Goal: Find specific page/section: Find specific page/section

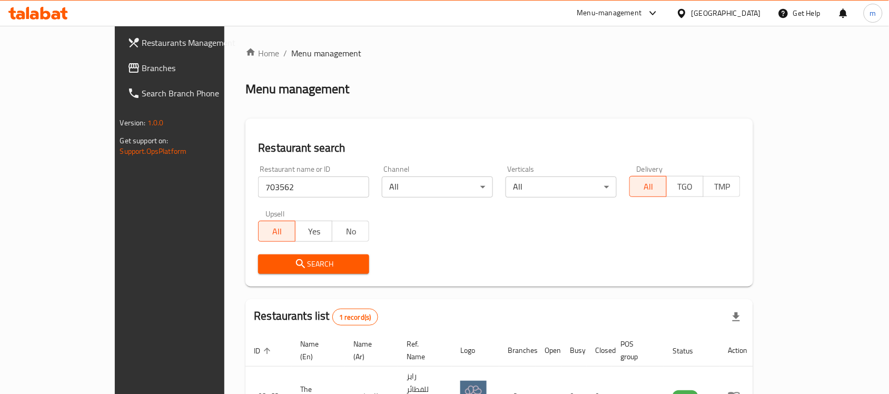
click at [751, 3] on div "Kuwait" at bounding box center [719, 13] width 102 height 25
click at [759, 6] on div "Kuwait" at bounding box center [719, 13] width 102 height 25
click at [749, 15] on div "Kuwait" at bounding box center [727, 13] width 70 height 12
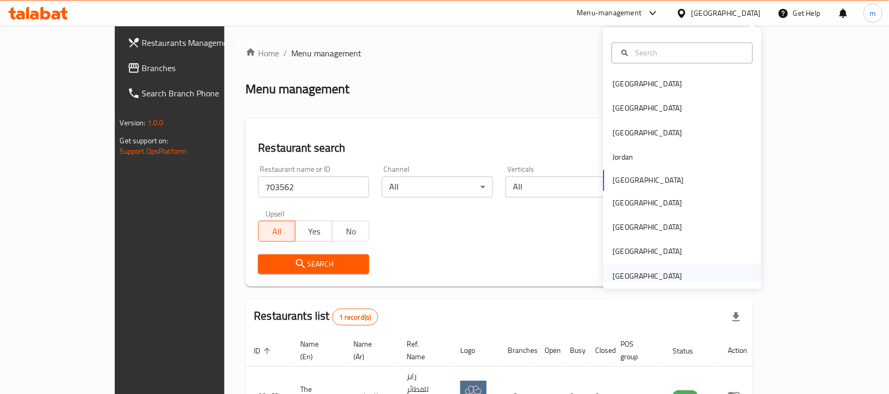
click at [657, 278] on div "[GEOGRAPHIC_DATA]" at bounding box center [648, 276] width 70 height 12
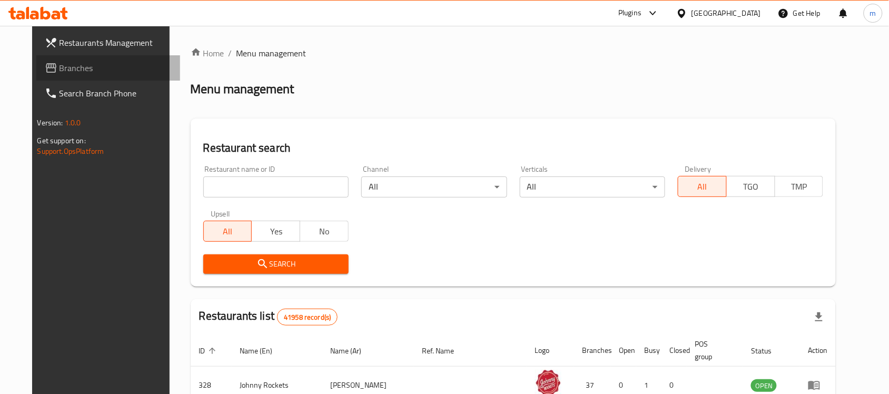
click at [60, 70] on span "Branches" at bounding box center [116, 68] width 113 height 13
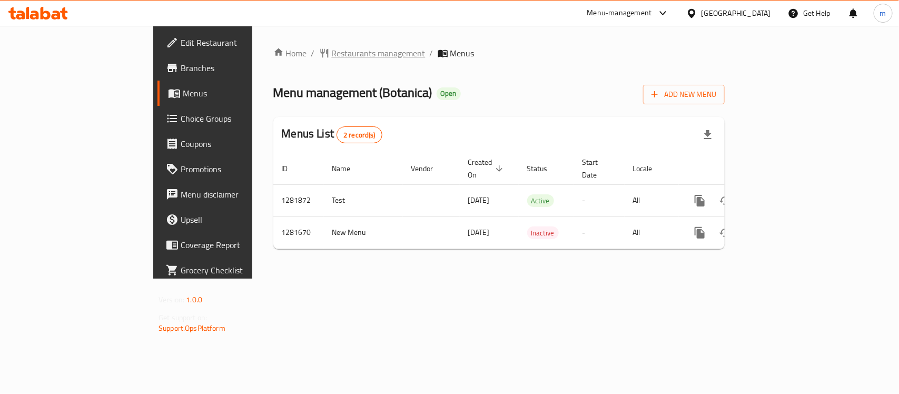
click at [332, 51] on span "Restaurants management" at bounding box center [379, 53] width 94 height 13
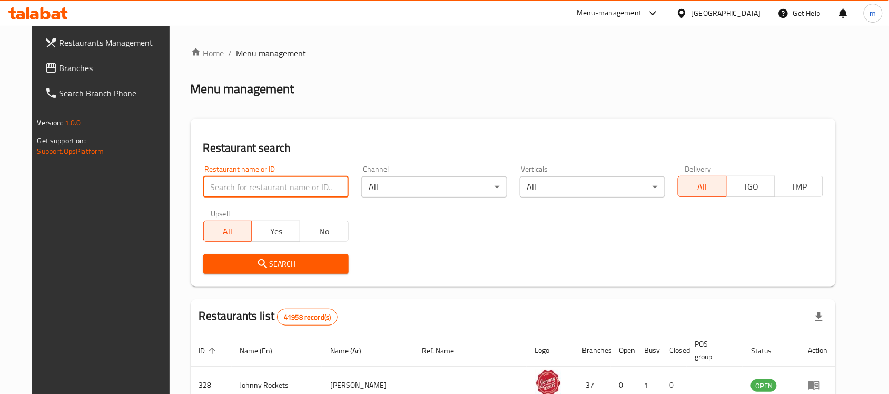
click at [203, 188] on input "search" at bounding box center [275, 187] width 145 height 21
paste input "694157"
type input "694157"
click button "Search" at bounding box center [275, 263] width 145 height 19
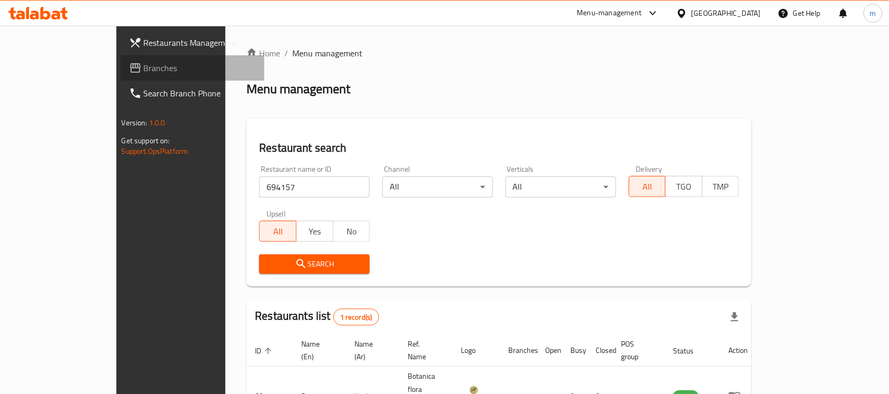
click at [144, 62] on span "Branches" at bounding box center [200, 68] width 113 height 13
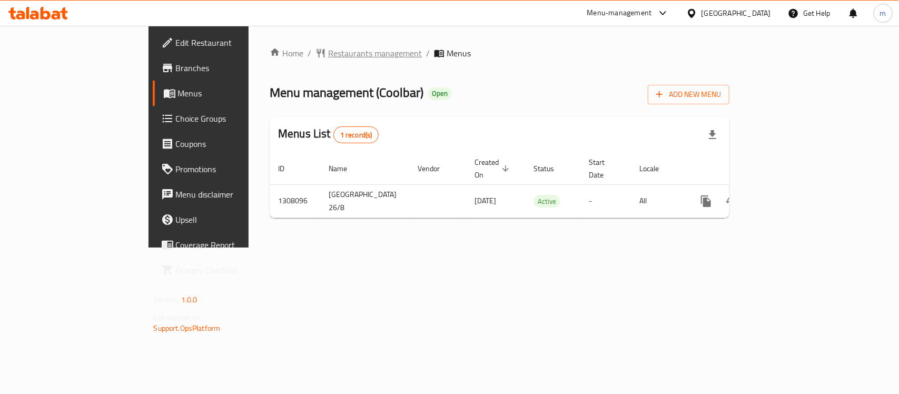
click at [328, 57] on span "Restaurants management" at bounding box center [375, 53] width 94 height 13
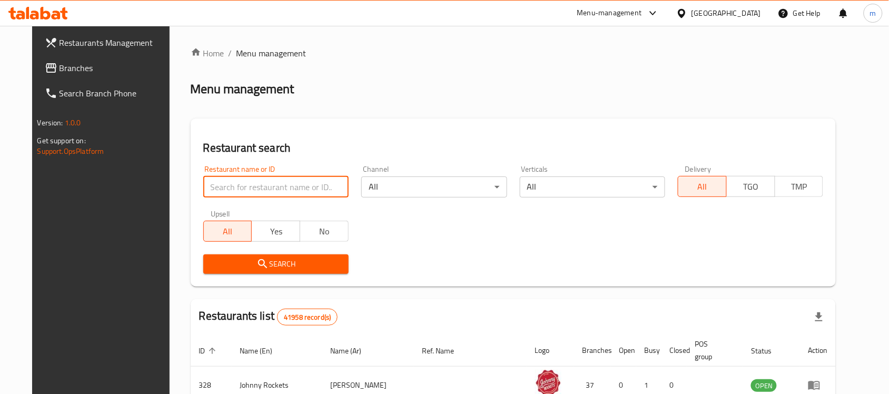
click at [209, 190] on input "search" at bounding box center [275, 187] width 145 height 21
type input "v"
click button "Search" at bounding box center [275, 263] width 145 height 19
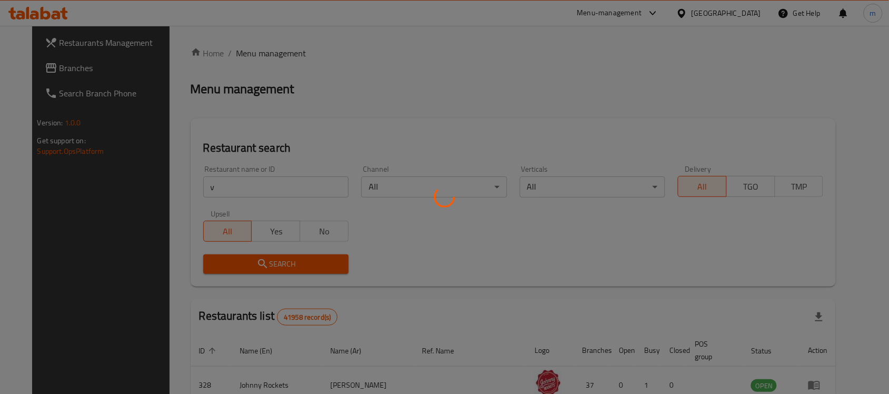
click at [195, 181] on div at bounding box center [444, 197] width 889 height 394
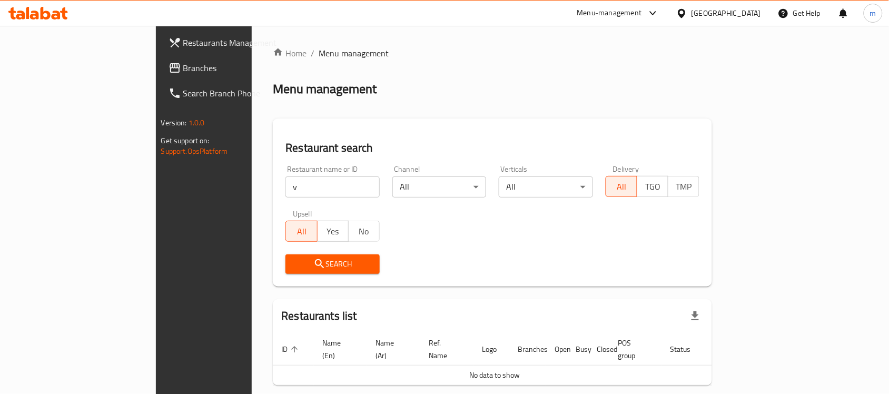
click at [286, 184] on input "v" at bounding box center [333, 187] width 94 height 21
paste input "704670"
type input "704670"
click button "Search" at bounding box center [333, 263] width 94 height 19
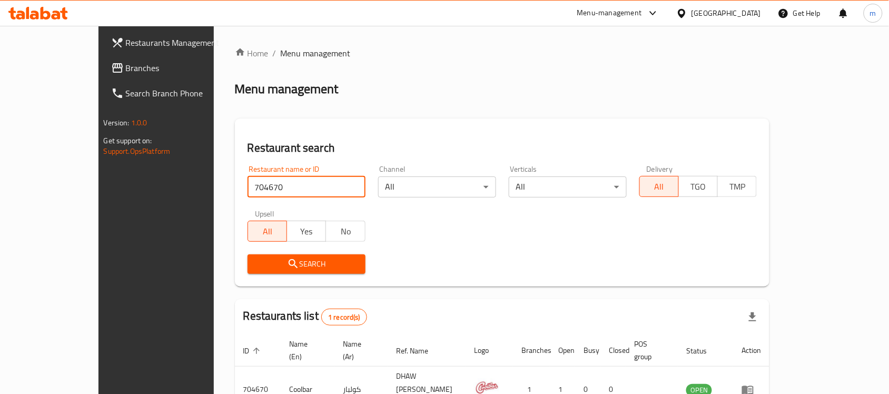
click at [103, 58] on link "Branches" at bounding box center [175, 67] width 144 height 25
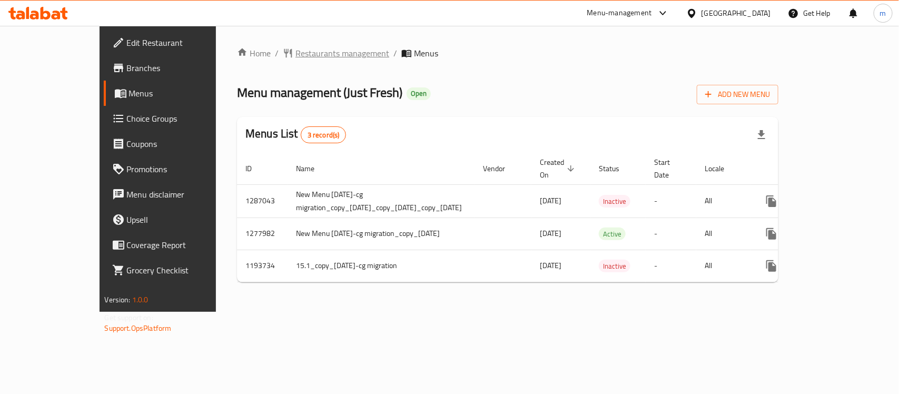
click at [296, 51] on span "Restaurants management" at bounding box center [343, 53] width 94 height 13
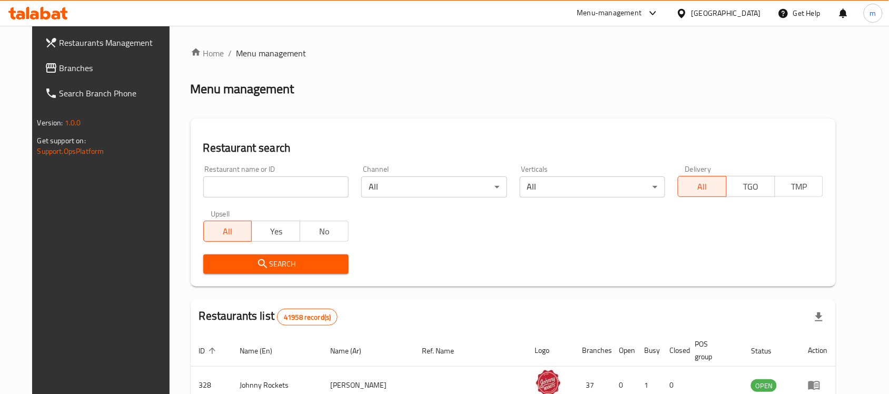
click at [203, 180] on input "search" at bounding box center [275, 187] width 145 height 21
paste input "9421"
type input "9421"
click button "Search" at bounding box center [275, 263] width 145 height 19
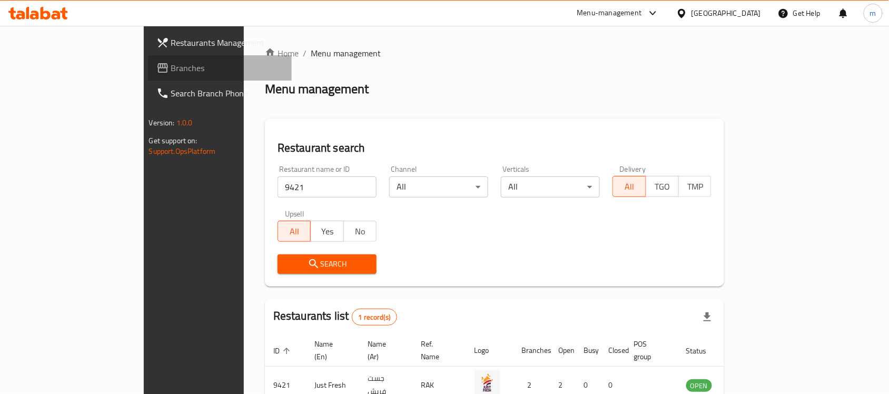
click at [171, 64] on span "Branches" at bounding box center [227, 68] width 113 height 13
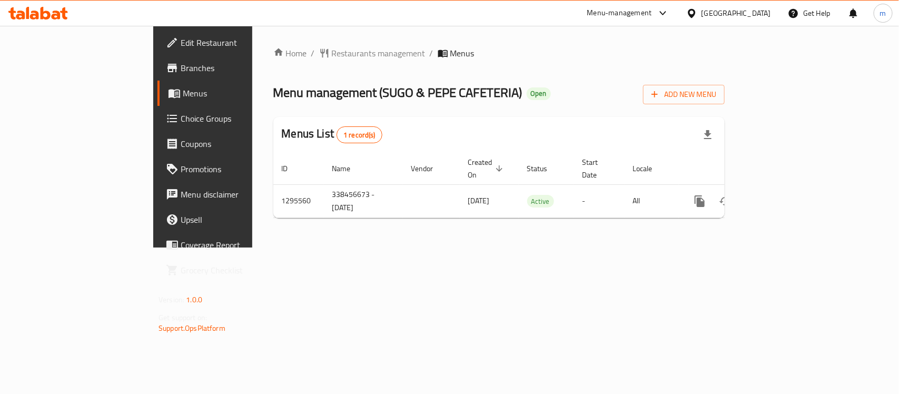
click at [278, 44] on div "Home / Restaurants management / Menus Menu management ( SUGO & PEPE CAFETERIA )…" at bounding box center [499, 137] width 494 height 222
click at [332, 51] on span "Restaurants management" at bounding box center [379, 53] width 94 height 13
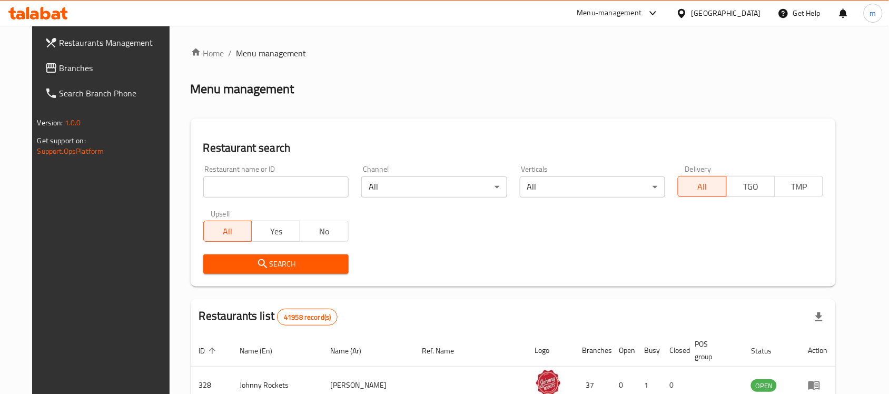
drag, startPoint x: 203, startPoint y: 184, endPoint x: 190, endPoint y: 186, distance: 13.3
click at [203, 184] on input "search" at bounding box center [275, 187] width 145 height 21
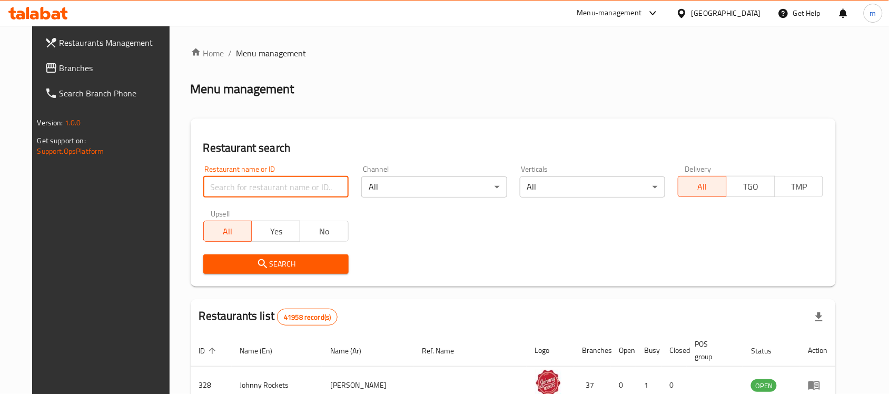
paste input "699698"
type input "699698"
click button "Search" at bounding box center [275, 263] width 145 height 19
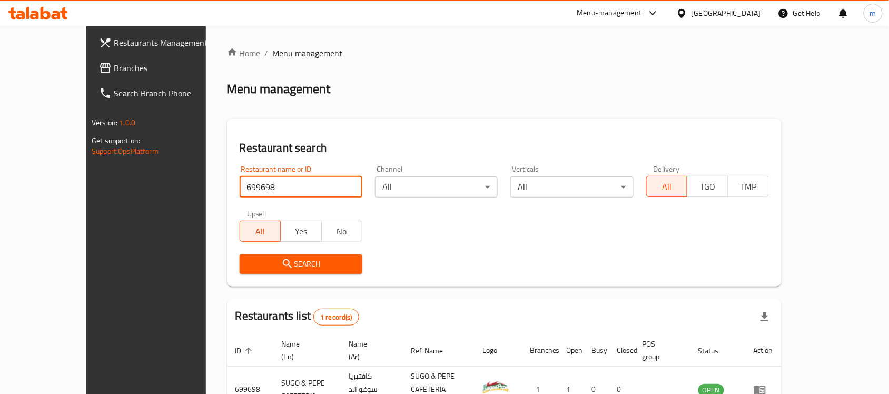
click at [114, 64] on span "Branches" at bounding box center [170, 68] width 113 height 13
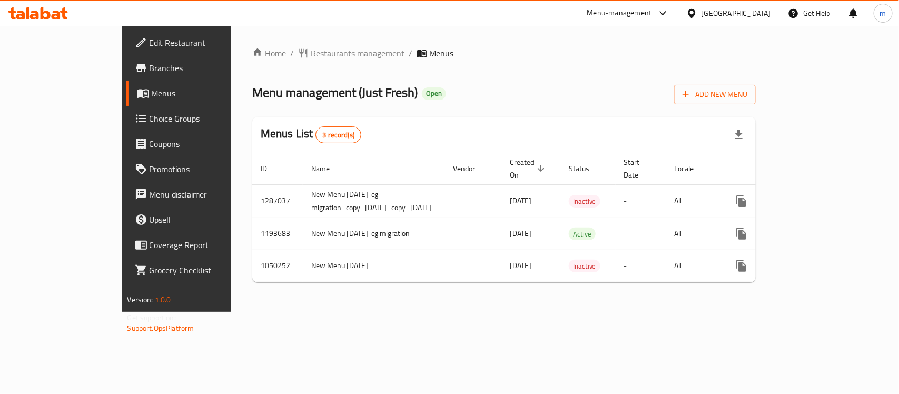
click at [391, 58] on ol "Home / Restaurants management / Menus" at bounding box center [504, 53] width 504 height 13
click at [311, 53] on span "Restaurants management" at bounding box center [358, 53] width 94 height 13
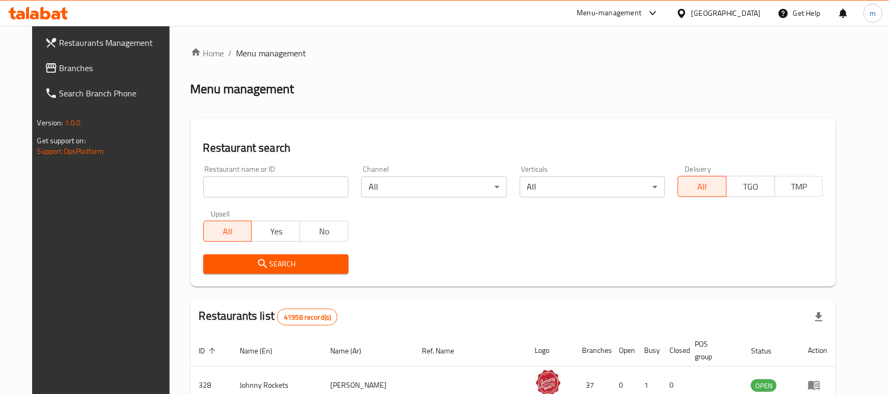
click at [248, 188] on input "search" at bounding box center [275, 187] width 145 height 21
paste input "11013"
type input "11013"
click button "Search" at bounding box center [275, 263] width 145 height 19
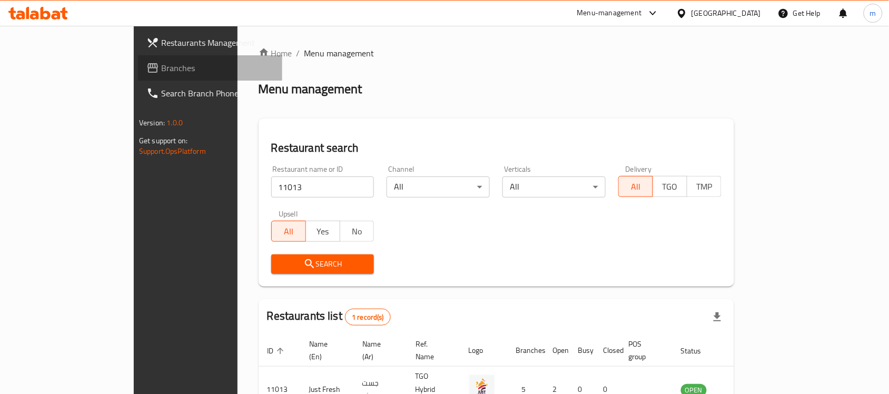
click at [161, 71] on span "Branches" at bounding box center [217, 68] width 113 height 13
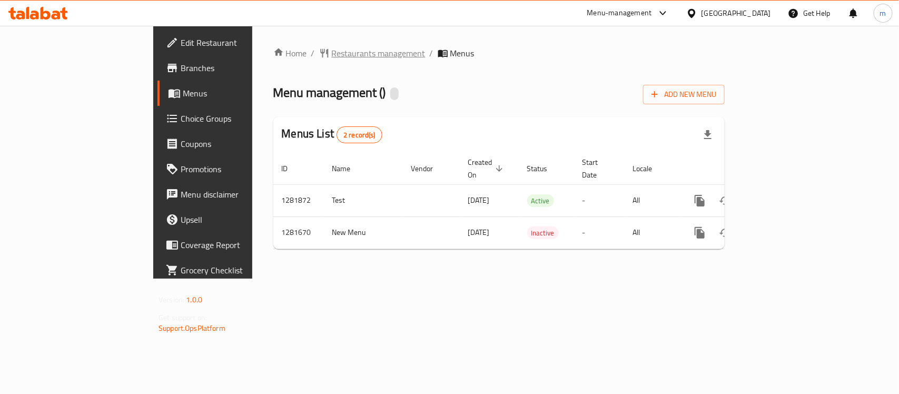
click at [332, 49] on span "Restaurants management" at bounding box center [379, 53] width 94 height 13
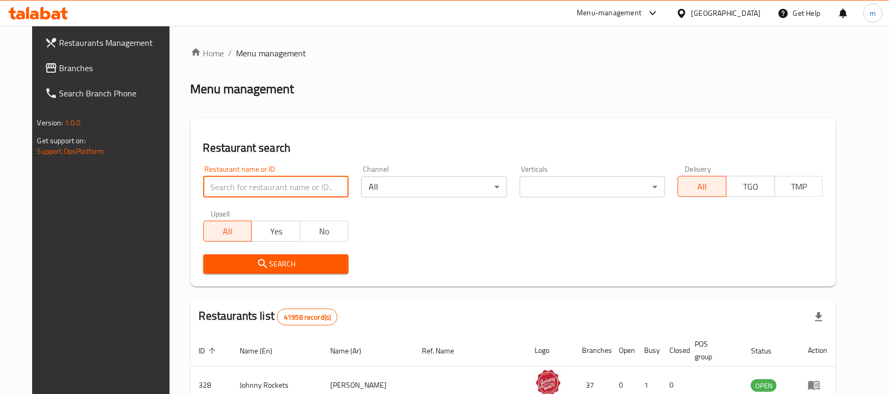
click at [203, 183] on input "search" at bounding box center [275, 187] width 145 height 21
paste input "694157"
type input "694157"
click button "Search" at bounding box center [275, 263] width 145 height 19
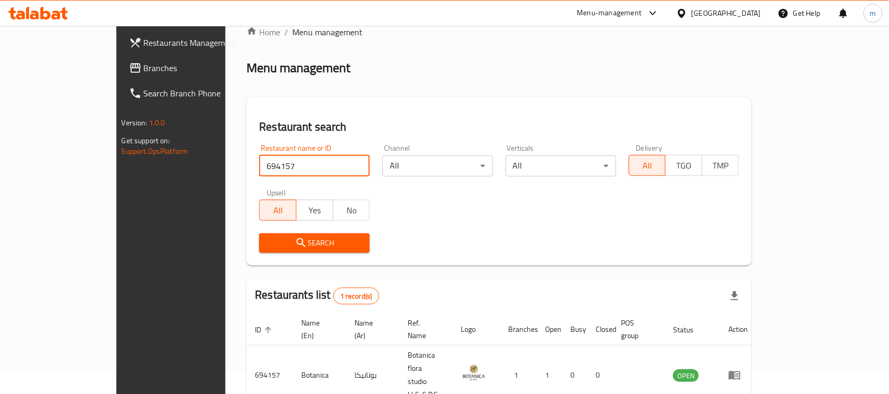
scroll to position [55, 0]
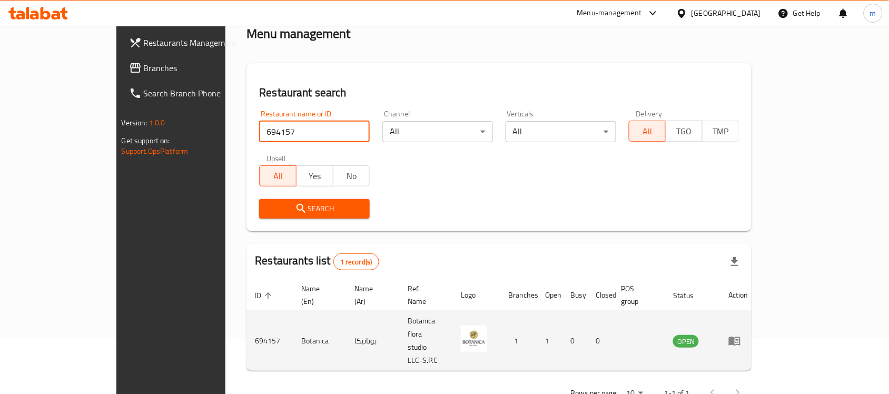
click at [757, 311] on td "enhanced table" at bounding box center [738, 341] width 36 height 60
click at [739, 339] on icon "enhanced table" at bounding box center [738, 341] width 4 height 4
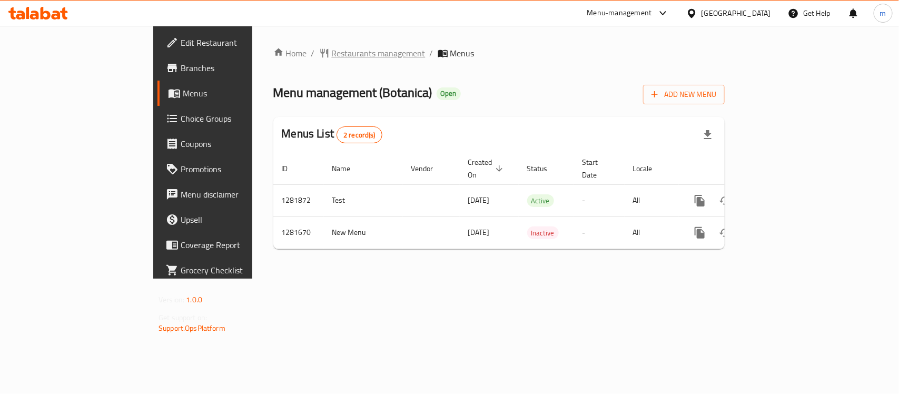
click at [332, 54] on span "Restaurants management" at bounding box center [379, 53] width 94 height 13
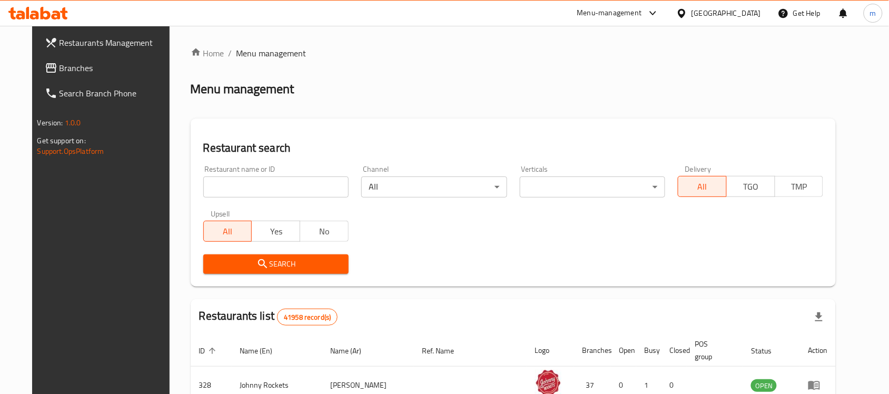
click at [230, 187] on input "search" at bounding box center [275, 187] width 145 height 21
paste input "694157"
type input "694157"
click button "Search" at bounding box center [275, 263] width 145 height 19
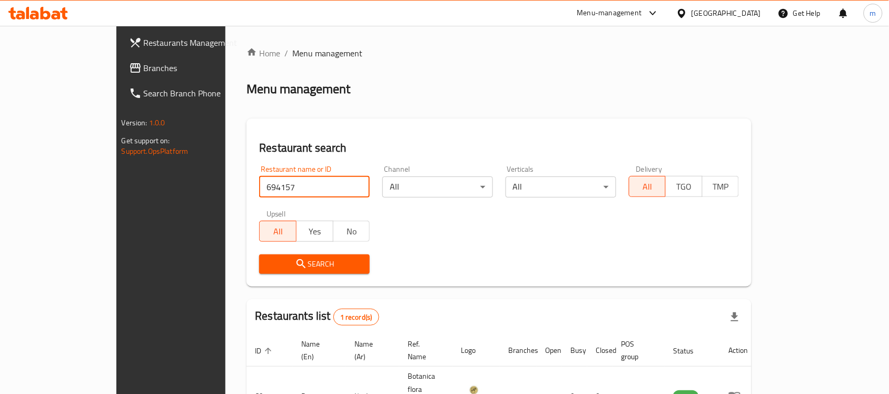
click button "Search" at bounding box center [314, 263] width 111 height 19
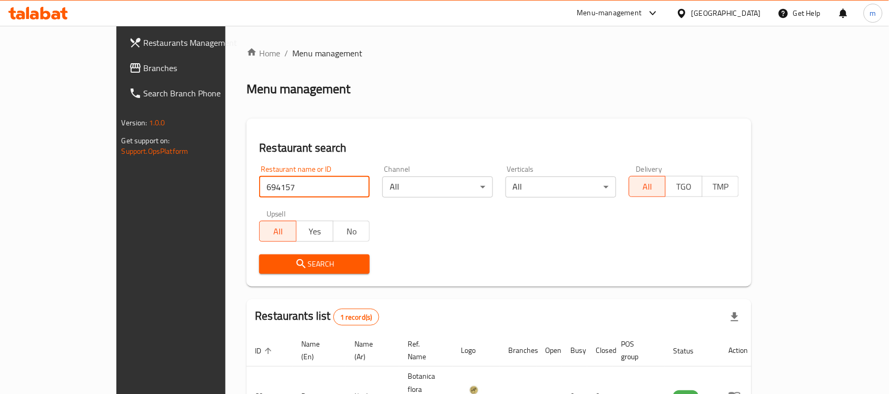
click button "Search" at bounding box center [314, 263] width 111 height 19
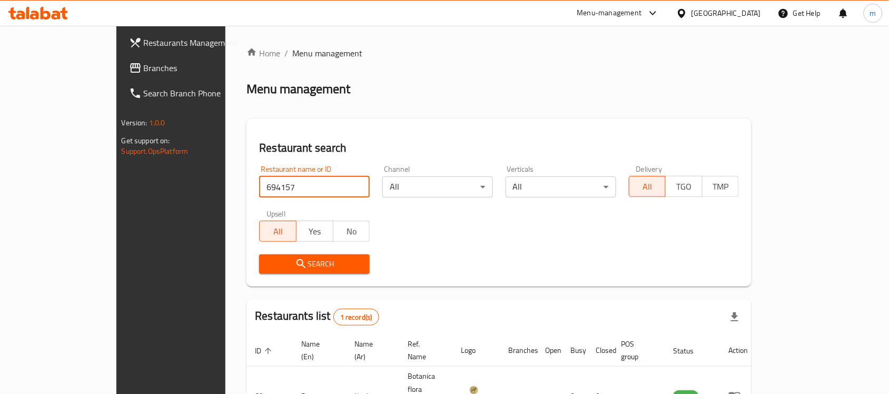
click at [268, 190] on input "694157" at bounding box center [314, 187] width 111 height 21
click button "Search" at bounding box center [314, 263] width 111 height 19
